Goal: Find specific page/section: Find specific page/section

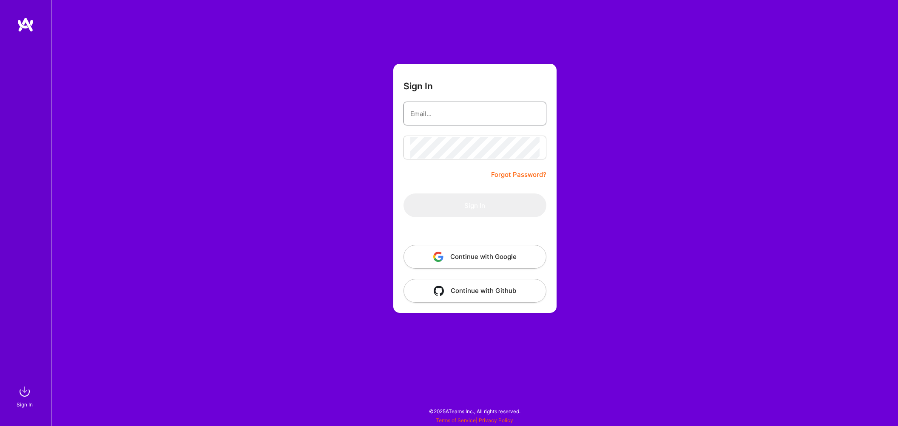
type input "[EMAIL_ADDRESS][DOMAIN_NAME]"
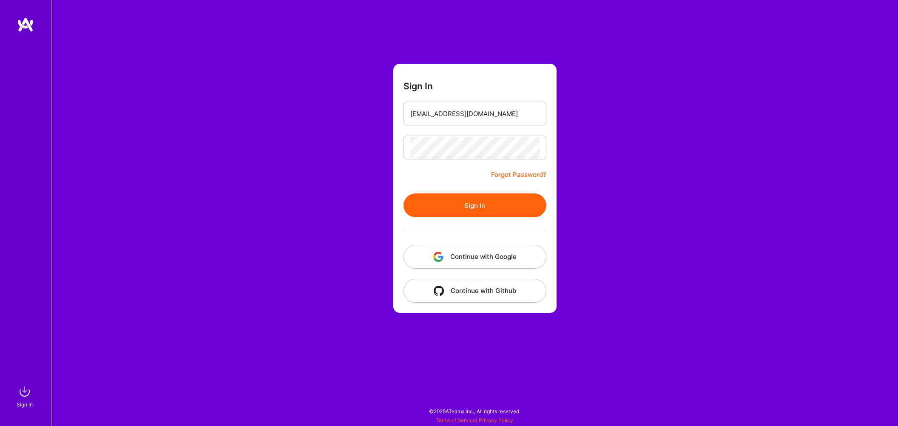
click at [472, 202] on button "Sign In" at bounding box center [475, 206] width 143 height 24
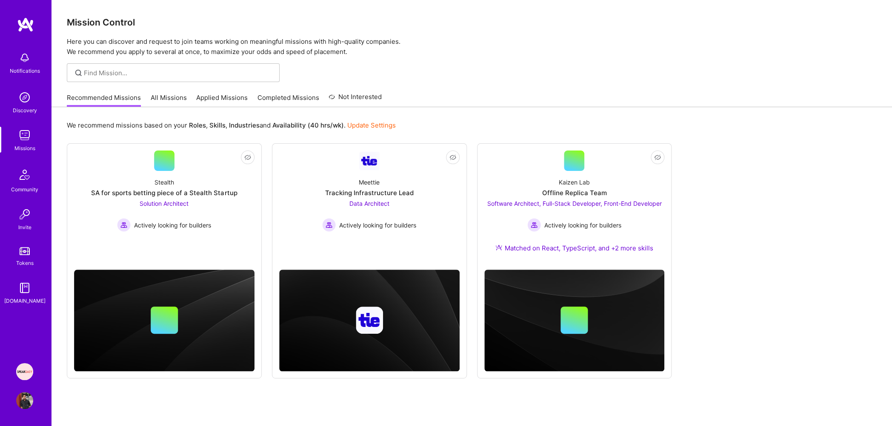
click at [213, 100] on link "Applied Missions" at bounding box center [221, 100] width 51 height 14
